Goal: Task Accomplishment & Management: Use online tool/utility

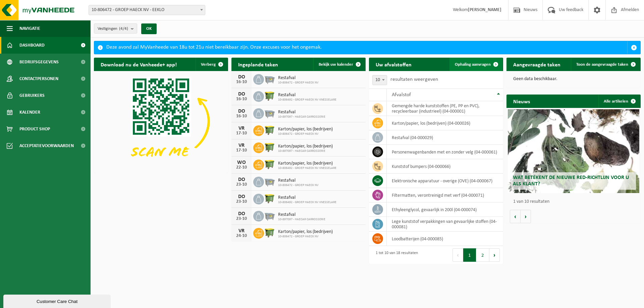
click at [475, 64] on span "Ophaling aanvragen" at bounding box center [473, 64] width 36 height 4
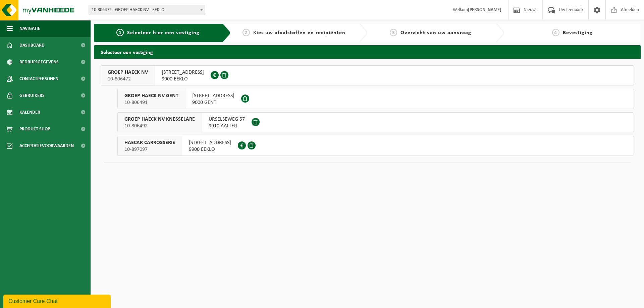
click at [135, 79] on span "10-806472" at bounding box center [128, 79] width 40 height 7
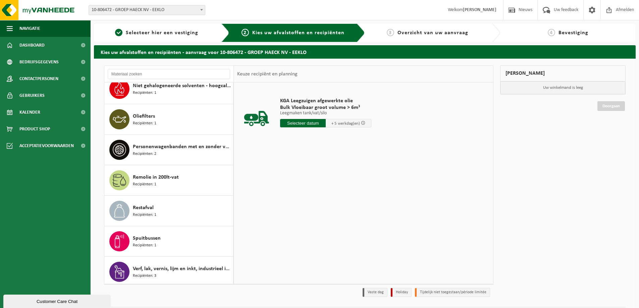
scroll to position [268, 0]
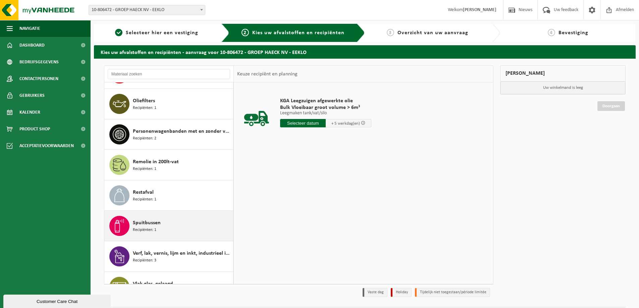
click at [129, 225] on span at bounding box center [119, 226] width 20 height 20
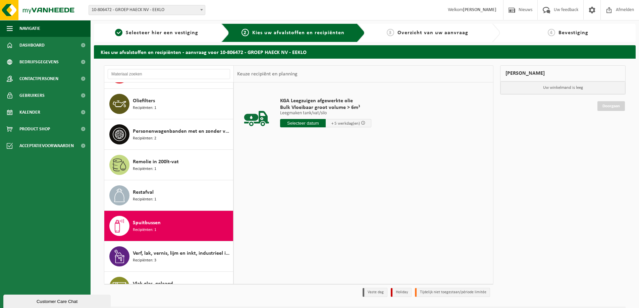
scroll to position [286, 0]
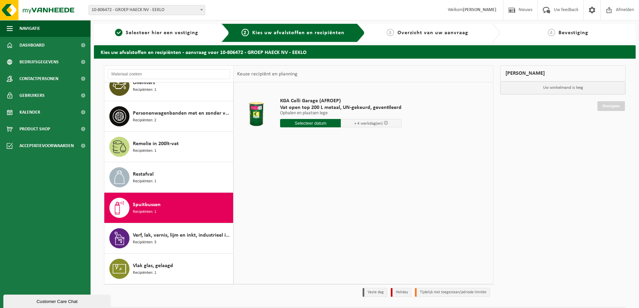
click at [304, 126] on input "text" at bounding box center [310, 123] width 61 height 8
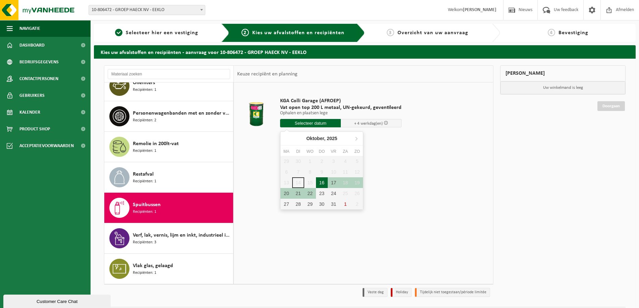
click at [323, 182] on div "16" at bounding box center [322, 182] width 12 height 11
type input "Van 2025-10-16"
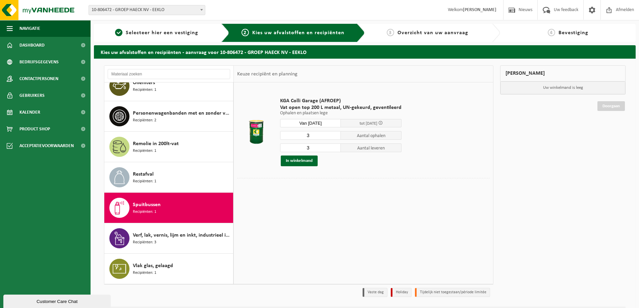
drag, startPoint x: 312, startPoint y: 138, endPoint x: 288, endPoint y: 140, distance: 23.2
click at [288, 140] on input "3" at bounding box center [310, 135] width 61 height 9
click at [335, 138] on input "2" at bounding box center [310, 135] width 61 height 9
type input "1"
click at [335, 138] on input "1" at bounding box center [310, 135] width 61 height 9
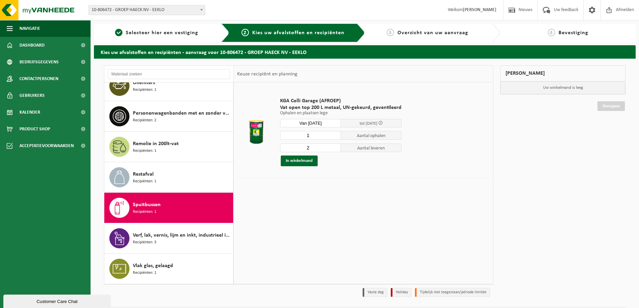
click at [334, 150] on input "2" at bounding box center [310, 148] width 61 height 9
type input "1"
click at [334, 150] on input "1" at bounding box center [310, 148] width 61 height 9
click at [301, 160] on button "In winkelmand" at bounding box center [299, 161] width 37 height 11
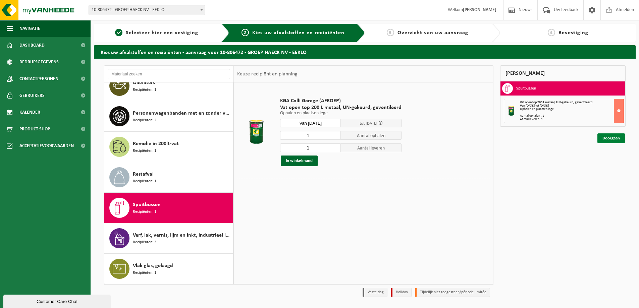
click at [607, 138] on link "Doorgaan" at bounding box center [611, 139] width 28 height 10
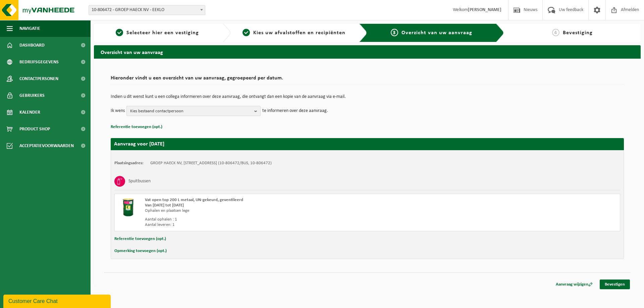
click at [170, 110] on span "Kies bestaand contactpersoon" at bounding box center [190, 111] width 121 height 10
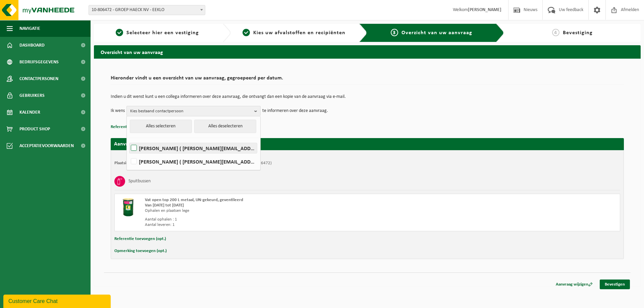
click at [135, 149] on label "Jasper Vermeire ( jasper@groephaeck.be )" at bounding box center [192, 148] width 127 height 10
click at [128, 140] on input "Jasper Vermeire ( jasper@groephaeck.be )" at bounding box center [128, 140] width 0 height 0
checkbox input "true"
click at [621, 283] on link "Bevestigen" at bounding box center [615, 285] width 30 height 10
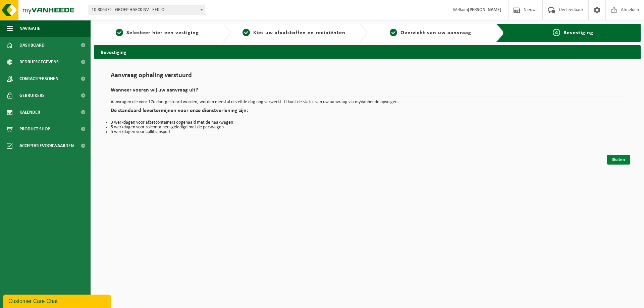
click at [618, 158] on link "Sluiten" at bounding box center [618, 160] width 23 height 10
